Goal: Task Accomplishment & Management: Manage account settings

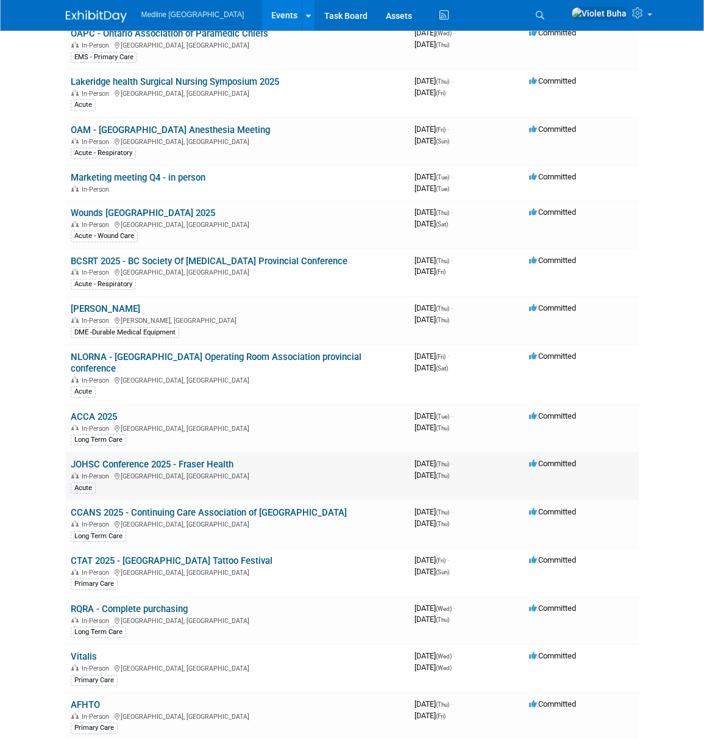
scroll to position [207, 0]
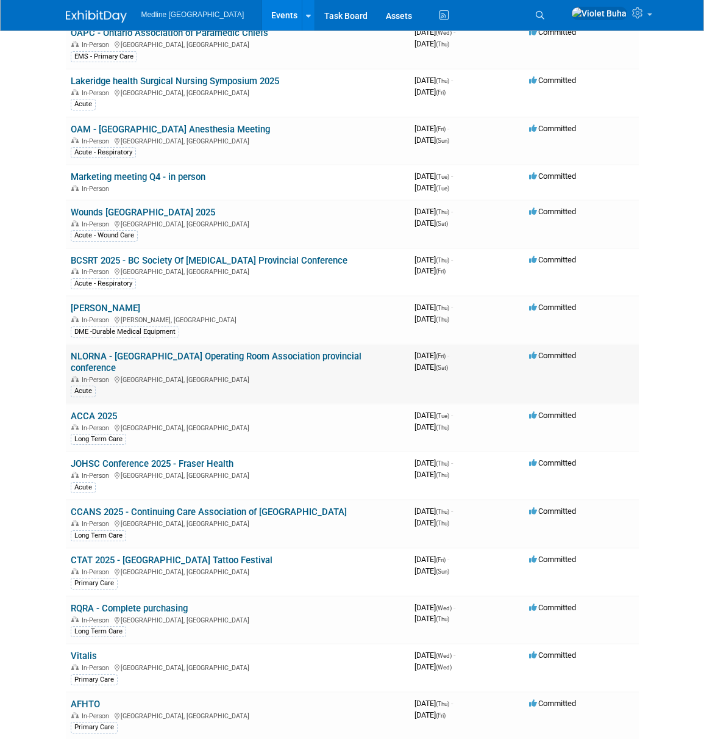
click at [149, 359] on link "NLORNA - [GEOGRAPHIC_DATA] Operating Room Association provincial conference" at bounding box center [216, 362] width 291 height 23
click at [142, 361] on link "NLORNA - [GEOGRAPHIC_DATA] Operating Room Association provincial conference" at bounding box center [216, 362] width 291 height 23
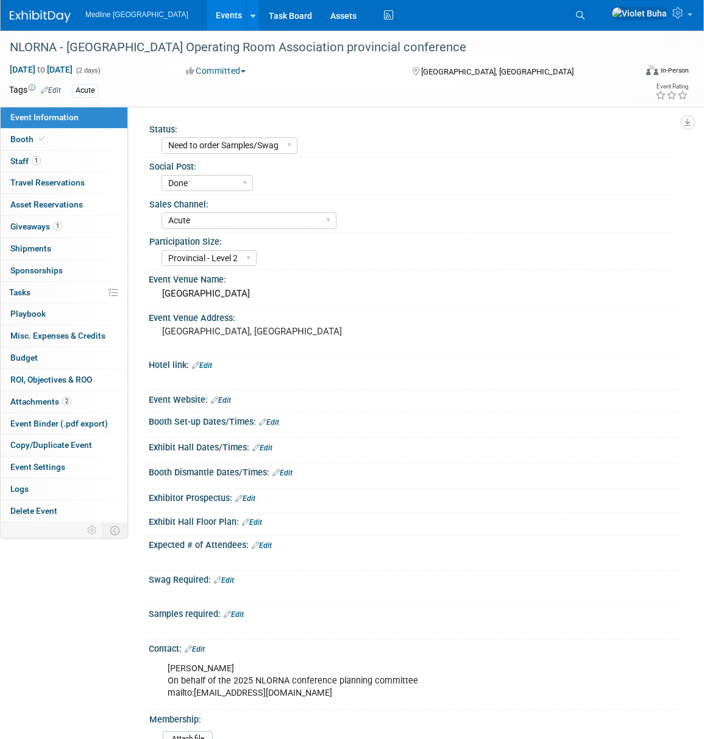
select select "Need to order Samples/Swag"
select select "Done"
select select "Acute"
select select "Provincial - Level 2"
click at [77, 163] on link "1 Staff 1" at bounding box center [64, 161] width 127 height 21
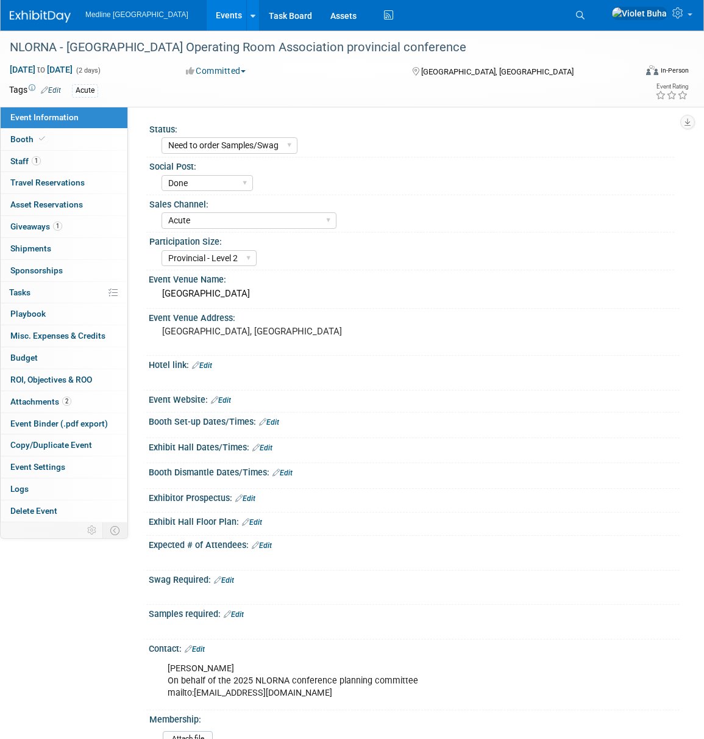
select select "Need to order Samples/Swag"
select select "Done"
select select "Acute"
select select "Provincial - Level 2"
click at [77, 226] on link "1 Giveaways 1" at bounding box center [64, 226] width 127 height 21
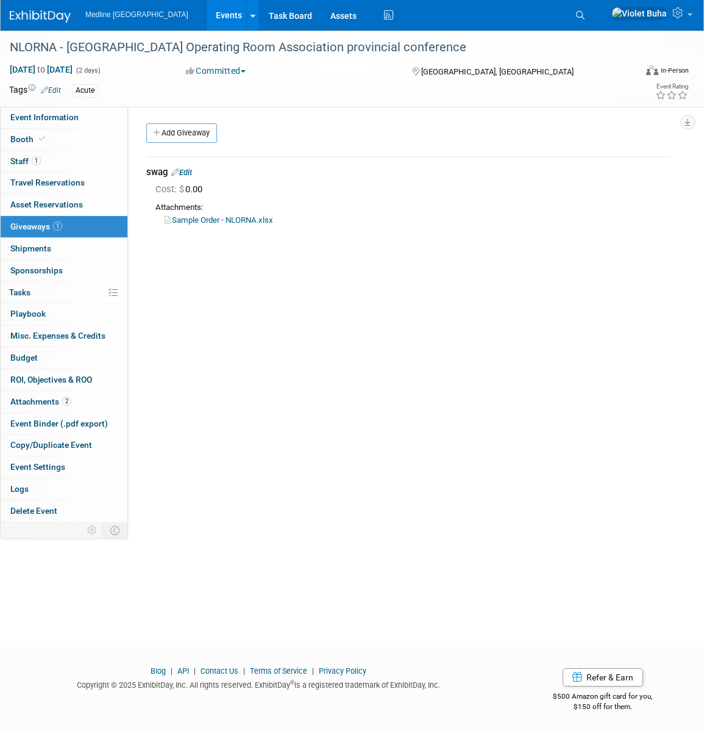
click at [231, 221] on link "Sample Order - NLORNA.xlsx" at bounding box center [219, 219] width 109 height 9
